Goal: Information Seeking & Learning: Learn about a topic

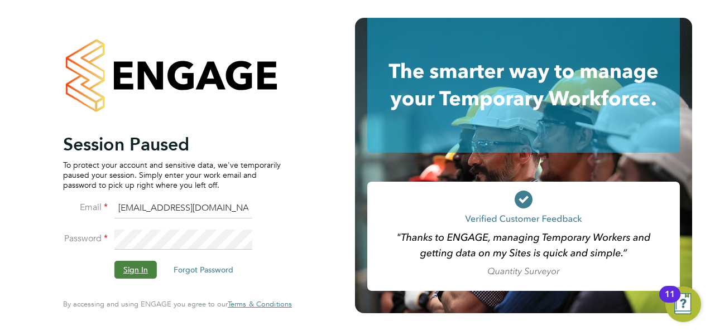
click at [129, 271] on button "Sign In" at bounding box center [135, 270] width 42 height 18
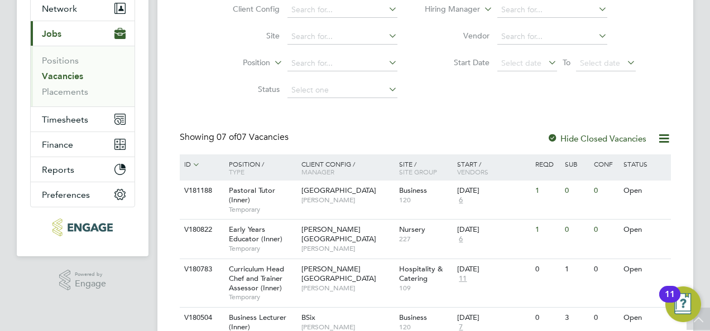
scroll to position [167, 0]
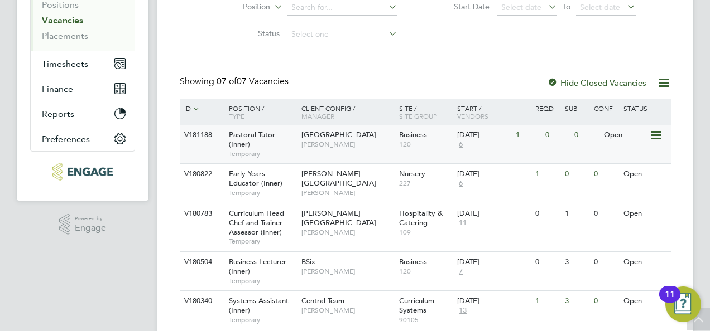
click at [292, 146] on div "Pastoral Tutor (Inner) Temporary" at bounding box center [259, 144] width 78 height 38
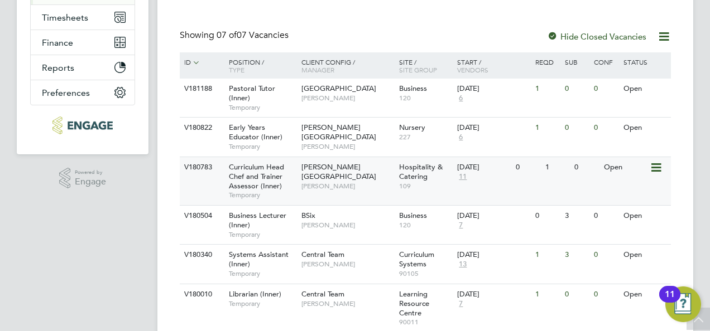
scroll to position [279, 0]
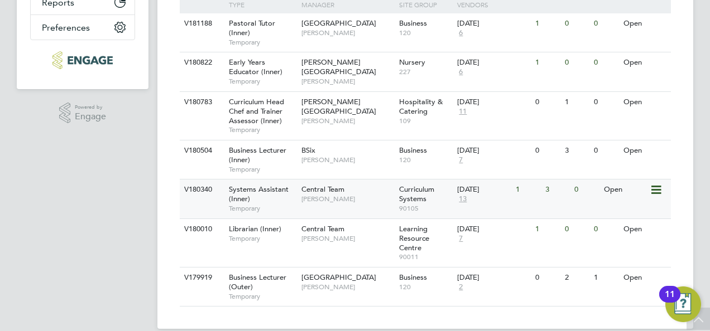
click at [296, 203] on div "Systems Assistant (Inner) Temporary" at bounding box center [259, 199] width 78 height 38
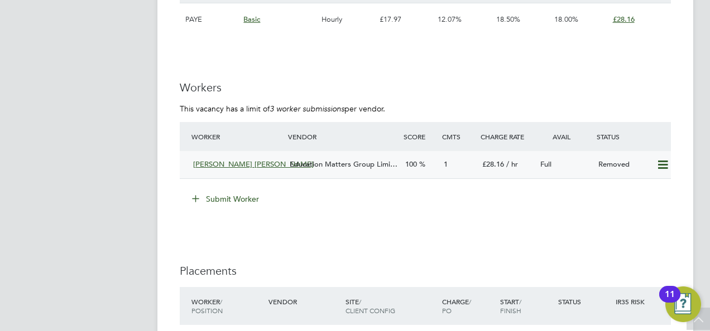
click at [305, 165] on span "Education Matters Group Limi…" at bounding box center [344, 164] width 108 height 9
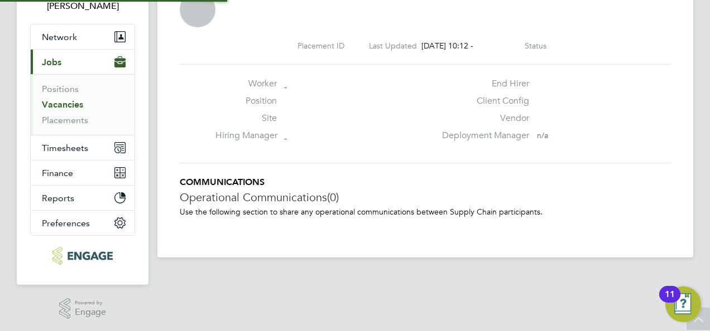
scroll to position [6, 6]
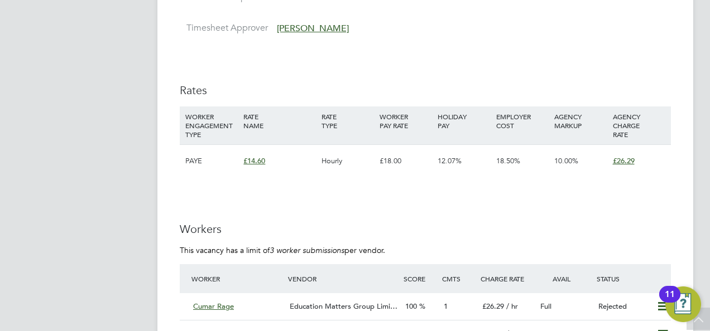
scroll to position [1674, 0]
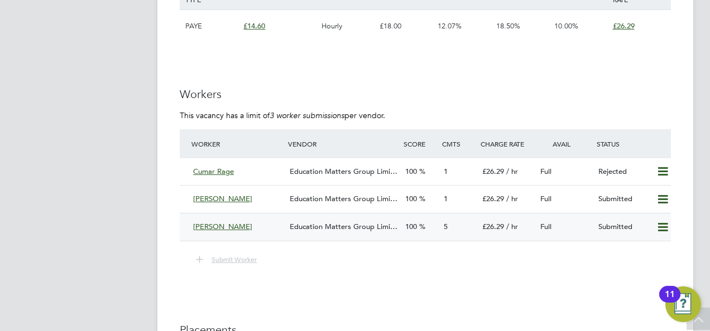
click at [309, 227] on span "Education Matters Group Limi…" at bounding box center [344, 226] width 108 height 9
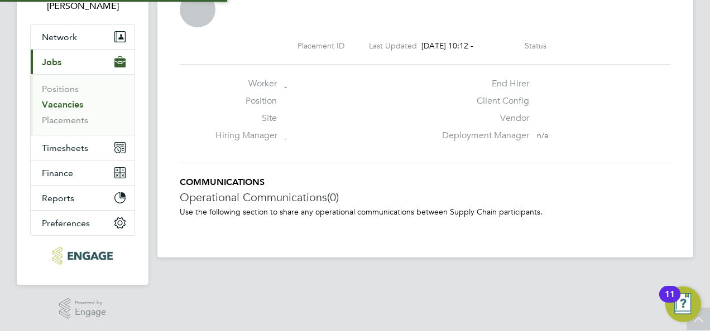
scroll to position [6, 6]
